Goal: Information Seeking & Learning: Check status

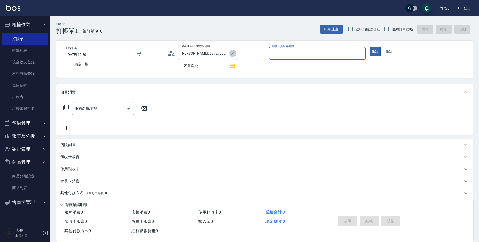
click at [235, 55] on icon "Clear" at bounding box center [232, 53] width 5 height 5
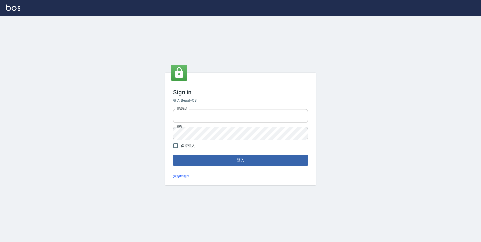
type input "0229521268"
click at [180, 151] on form "電話號碼 [PHONE_NUMBER] 電話號碼 密碼 密碼 保持登入 登入" at bounding box center [240, 136] width 135 height 58
click at [180, 147] on input "保持登入" at bounding box center [175, 145] width 11 height 11
checkbox input "true"
click at [178, 166] on button "登入" at bounding box center [240, 160] width 135 height 11
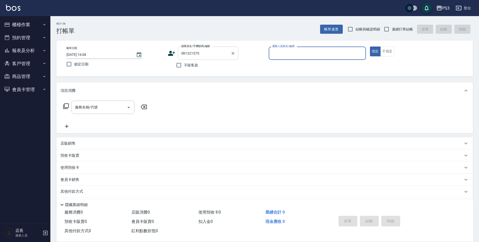
click at [189, 53] on input "091321575" at bounding box center [204, 53] width 48 height 9
type input "[PERSON_NAME]/0913121575/T50135"
type input "[PERSON_NAME]-5"
click at [235, 53] on icon "Clear" at bounding box center [232, 53] width 5 height 5
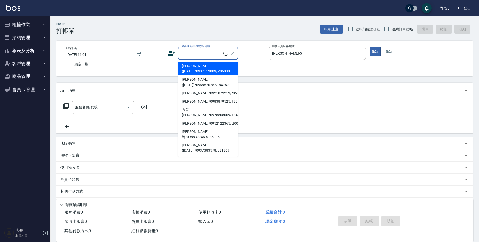
click at [209, 53] on input "顧客姓名/手機號碼/編號" at bounding box center [201, 53] width 43 height 9
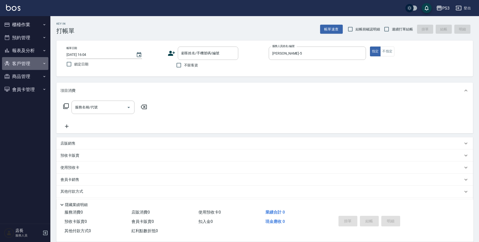
click at [21, 68] on button "客戶管理" at bounding box center [25, 63] width 46 height 13
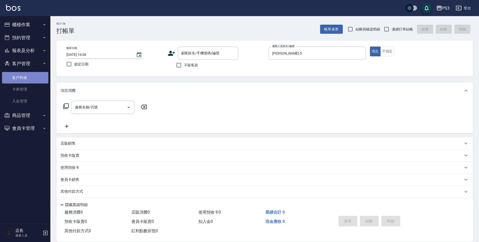
click at [23, 76] on link "客戶列表" at bounding box center [25, 78] width 46 height 12
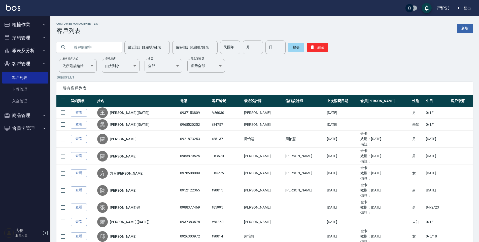
click at [99, 46] on input "text" at bounding box center [93, 48] width 47 height 14
type input "0919690765"
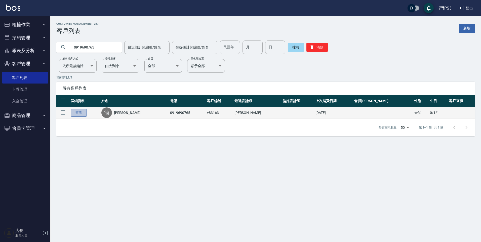
click at [77, 114] on link "查看" at bounding box center [79, 113] width 16 height 8
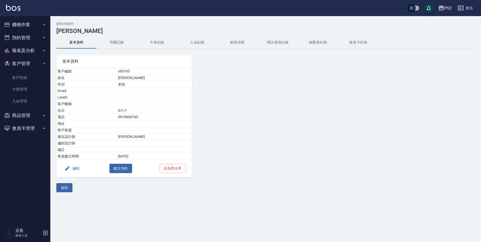
click at [130, 41] on button "消費記錄" at bounding box center [117, 42] width 40 height 12
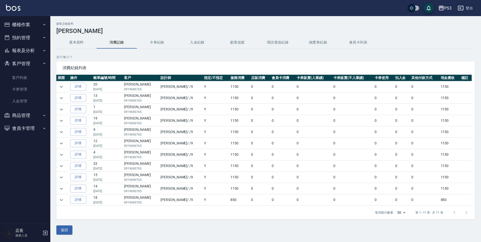
click at [72, 40] on button "基本資料" at bounding box center [76, 42] width 40 height 12
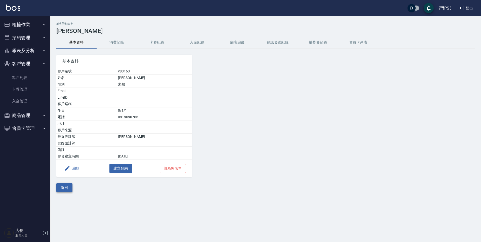
click at [61, 184] on button "返回" at bounding box center [64, 187] width 16 height 9
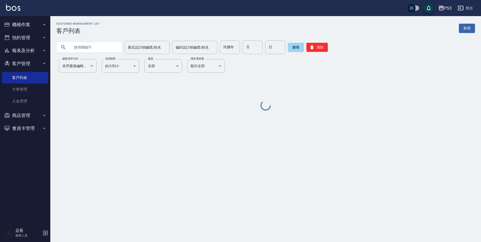
click at [101, 52] on input "text" at bounding box center [93, 48] width 47 height 14
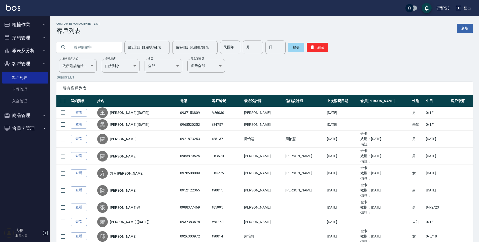
click at [89, 47] on input "text" at bounding box center [93, 48] width 47 height 14
type input "1"
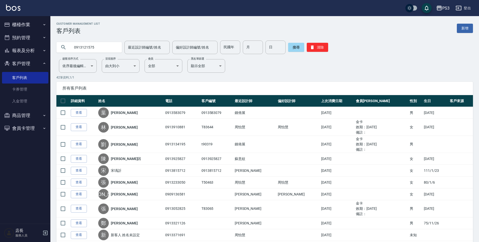
type input "0913121575"
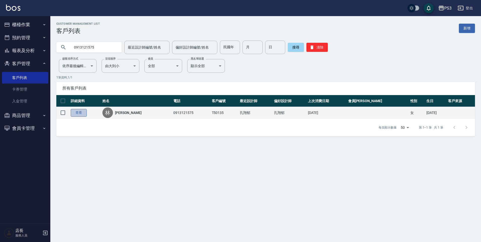
click at [75, 113] on link "查看" at bounding box center [79, 113] width 16 height 8
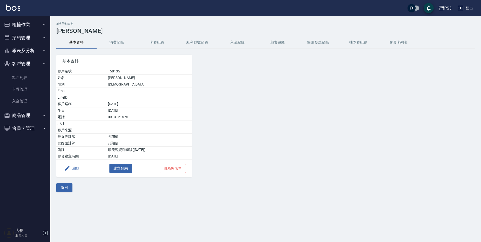
click at [120, 42] on button "消費記錄" at bounding box center [117, 42] width 40 height 12
